Goal: Contribute content: Contribute content

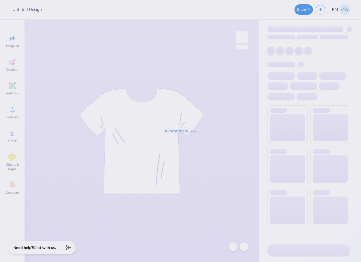
type input "Winter Bid-day Hoodies!"
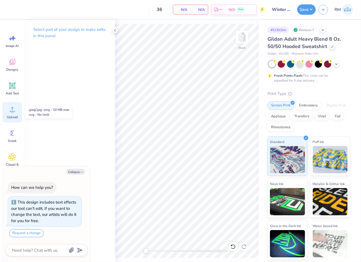
click at [9, 116] on span "Upload" at bounding box center [12, 117] width 11 height 4
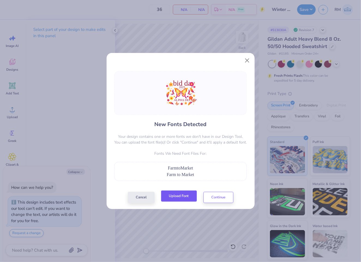
click at [183, 197] on button "Upload Font" at bounding box center [179, 195] width 36 height 11
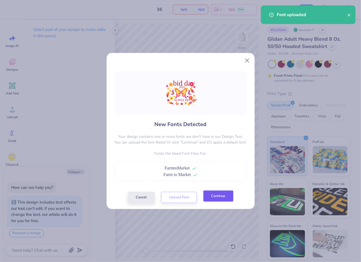
click at [221, 198] on button "Continue" at bounding box center [218, 195] width 30 height 11
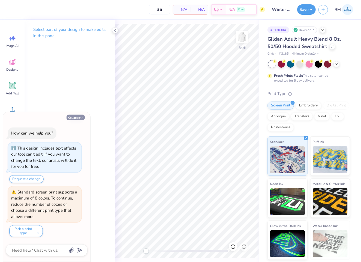
click at [76, 119] on button "Collapse" at bounding box center [76, 117] width 18 height 6
type textarea "x"
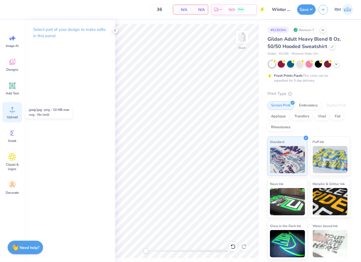
click at [14, 110] on icon at bounding box center [12, 109] width 8 height 8
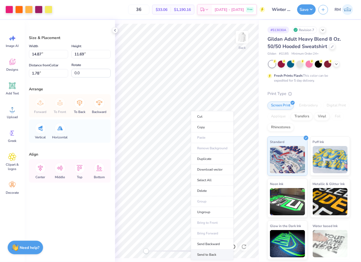
click at [220, 254] on li "Send to Back" at bounding box center [212, 254] width 43 height 11
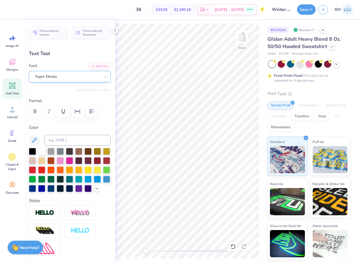
click at [66, 74] on div "Super Dream" at bounding box center [68, 76] width 66 height 8
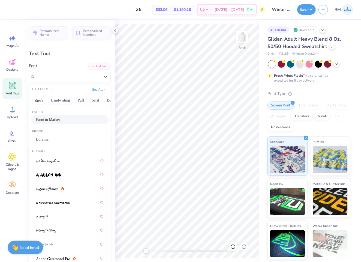
click at [74, 120] on div "Farm to Market" at bounding box center [70, 120] width 68 height 6
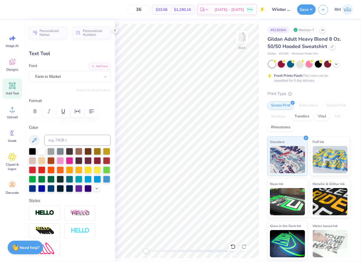
type input "3.70"
type input "3.73"
click at [88, 77] on div "Super Dream" at bounding box center [68, 76] width 66 height 8
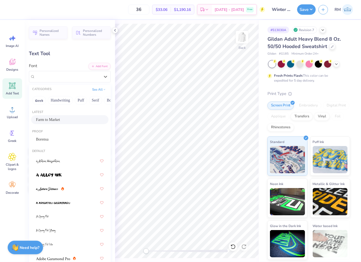
click at [67, 116] on div "Farm to Market" at bounding box center [69, 119] width 77 height 9
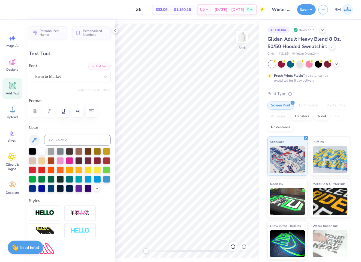
type input "11.91"
type input "3.16"
type input "1.03"
click at [64, 73] on div "Super Dream" at bounding box center [68, 76] width 66 height 8
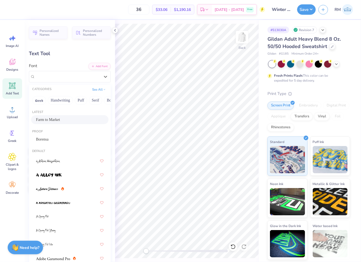
click at [67, 123] on div "Farm to Market" at bounding box center [69, 119] width 77 height 9
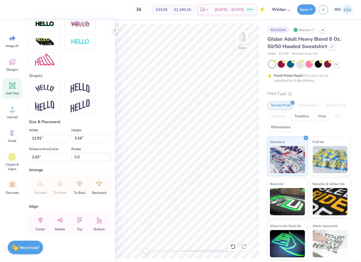
scroll to position [198, 0]
click at [39, 224] on icon at bounding box center [40, 220] width 11 height 11
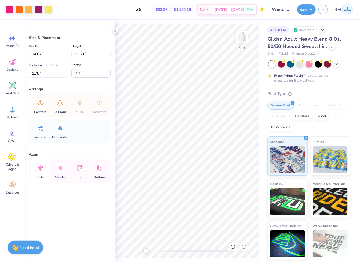
click at [42, 168] on icon at bounding box center [40, 167] width 11 height 11
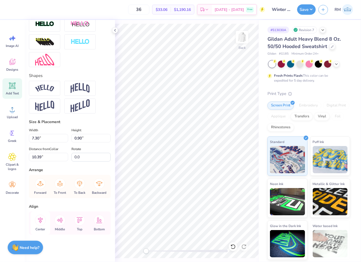
click at [39, 218] on icon at bounding box center [40, 220] width 5 height 6
type input "8.29"
type input "2.11"
type input "1.54"
click at [40, 222] on icon at bounding box center [40, 220] width 5 height 6
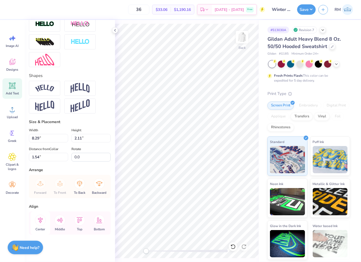
click at [39, 222] on icon at bounding box center [40, 220] width 11 height 11
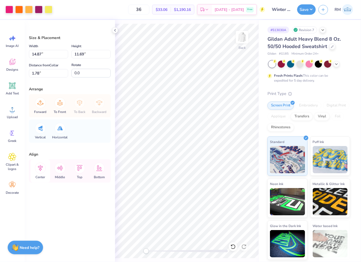
click at [37, 171] on icon at bounding box center [40, 167] width 11 height 11
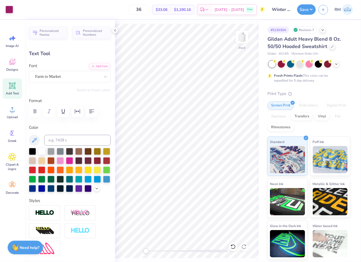
type input "7.30"
type input "0.90"
type input "10.39"
type input "1.97"
type input "0.88"
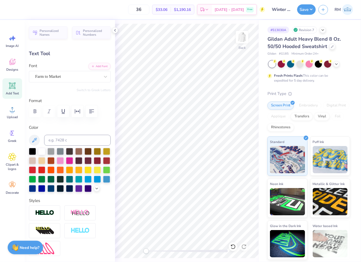
type input "3.96"
type input "8.29"
type input "2.11"
type input "1.54"
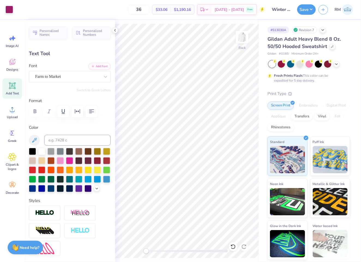
type input "1.97"
type input "0.88"
type input "3.96"
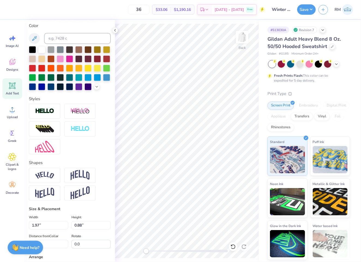
scroll to position [198, 0]
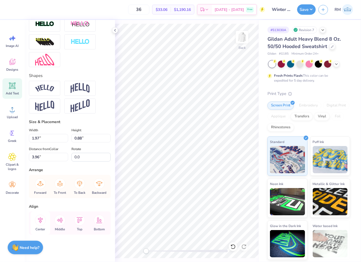
click at [40, 219] on icon at bounding box center [40, 220] width 5 height 6
click at [41, 221] on icon at bounding box center [40, 220] width 11 height 11
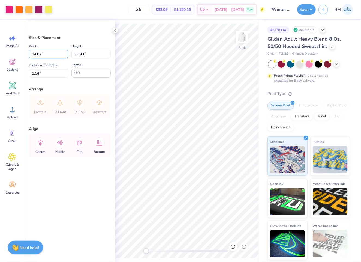
click at [44, 55] on input "14.87" at bounding box center [48, 54] width 39 height 8
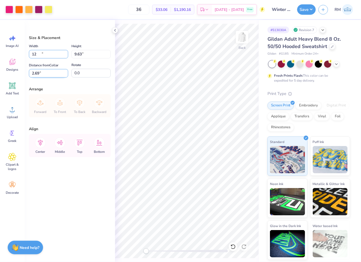
type input "12.00"
type input "9.63"
click at [51, 74] on input "2.69" at bounding box center [48, 73] width 39 height 8
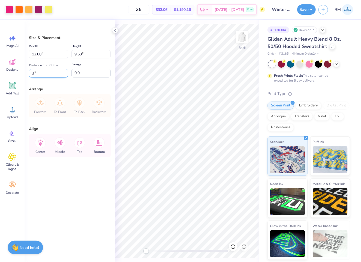
type input "3.00"
drag, startPoint x: 49, startPoint y: 53, endPoint x: 23, endPoint y: 54, distance: 25.9
click at [23, 54] on div "Art colors 36 $33.06 Per Item $1,190.16 Total Est. Delivery [DATE] - [DATE] Fre…" at bounding box center [180, 131] width 361 height 262
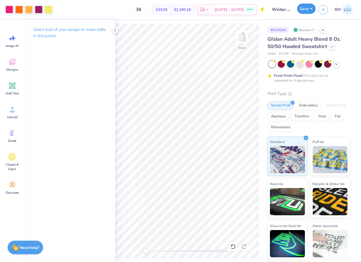
click at [310, 11] on button "Save" at bounding box center [306, 9] width 19 height 10
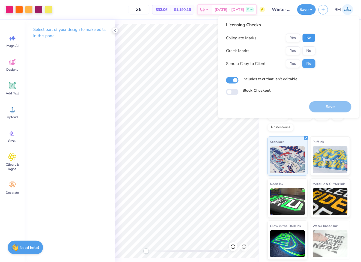
click at [310, 37] on button "No" at bounding box center [308, 38] width 13 height 9
click at [289, 50] on button "Yes" at bounding box center [293, 50] width 14 height 9
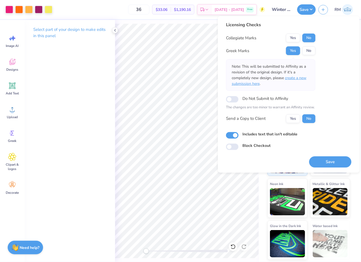
click at [301, 77] on span "create a new submission here" at bounding box center [269, 80] width 75 height 11
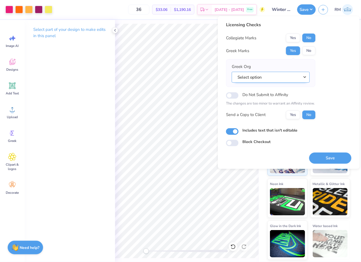
click at [293, 78] on button "Select option" at bounding box center [271, 76] width 78 height 11
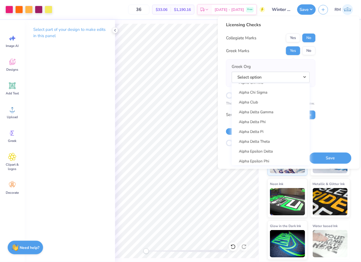
scroll to position [85, 0]
click at [270, 144] on link "Alpha Delta Pi" at bounding box center [271, 142] width 74 height 9
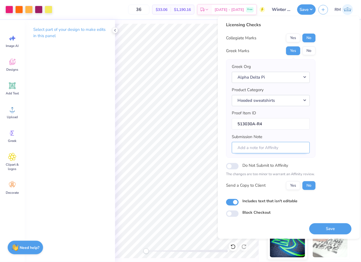
click at [269, 148] on input "Submission Note" at bounding box center [271, 147] width 78 height 12
type input "bid day"
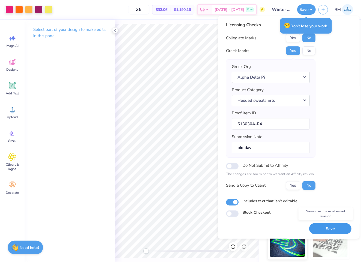
click at [329, 231] on button "Save" at bounding box center [330, 228] width 42 height 11
